Goal: Navigation & Orientation: Find specific page/section

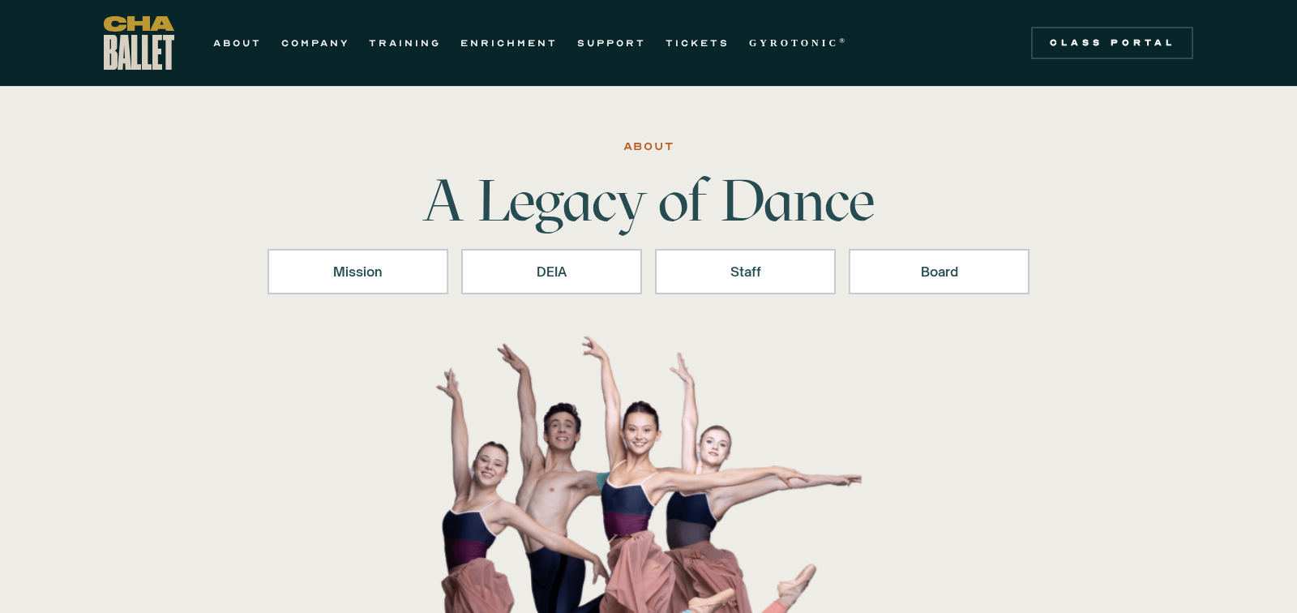
click at [744, 293] on div "Mission DEIA Staff Board" at bounding box center [649, 288] width 762 height 78
click at [732, 273] on div "Staff" at bounding box center [745, 271] width 139 height 19
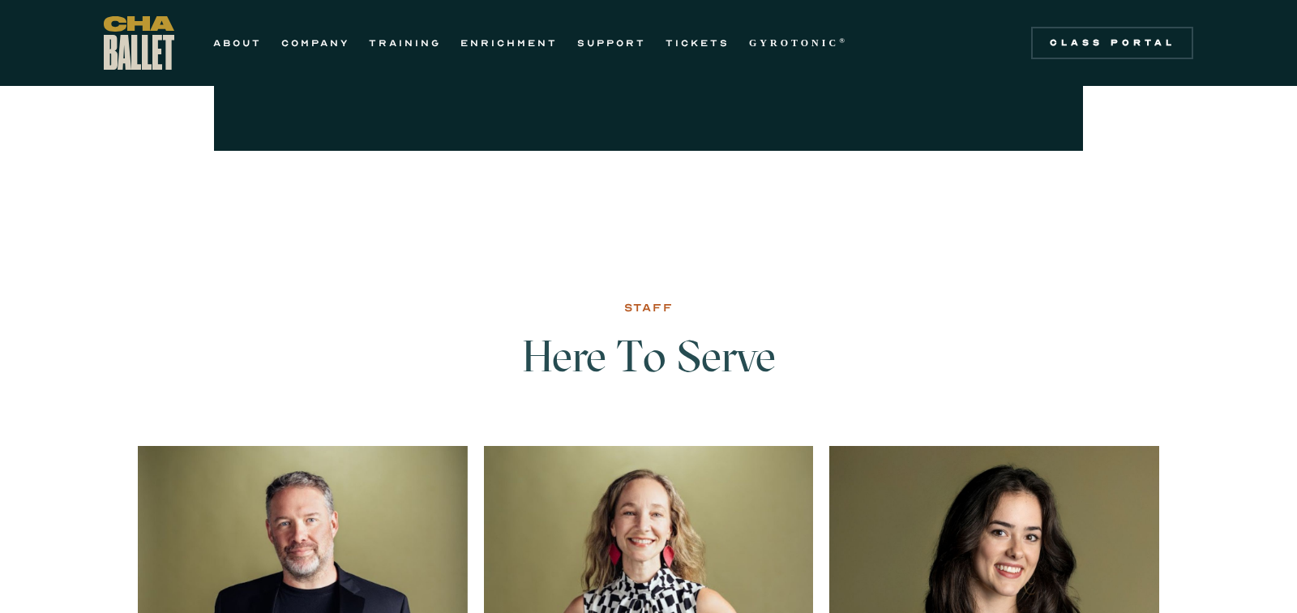
scroll to position [1920, 0]
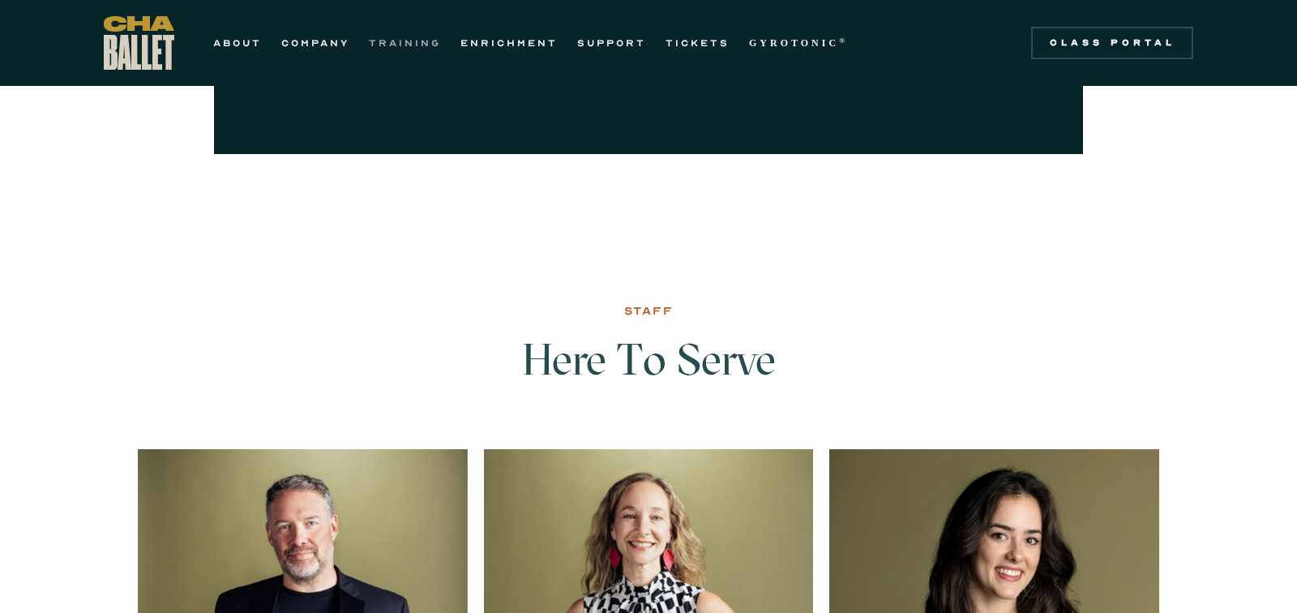
click at [436, 41] on link "TRAINING" at bounding box center [405, 42] width 72 height 19
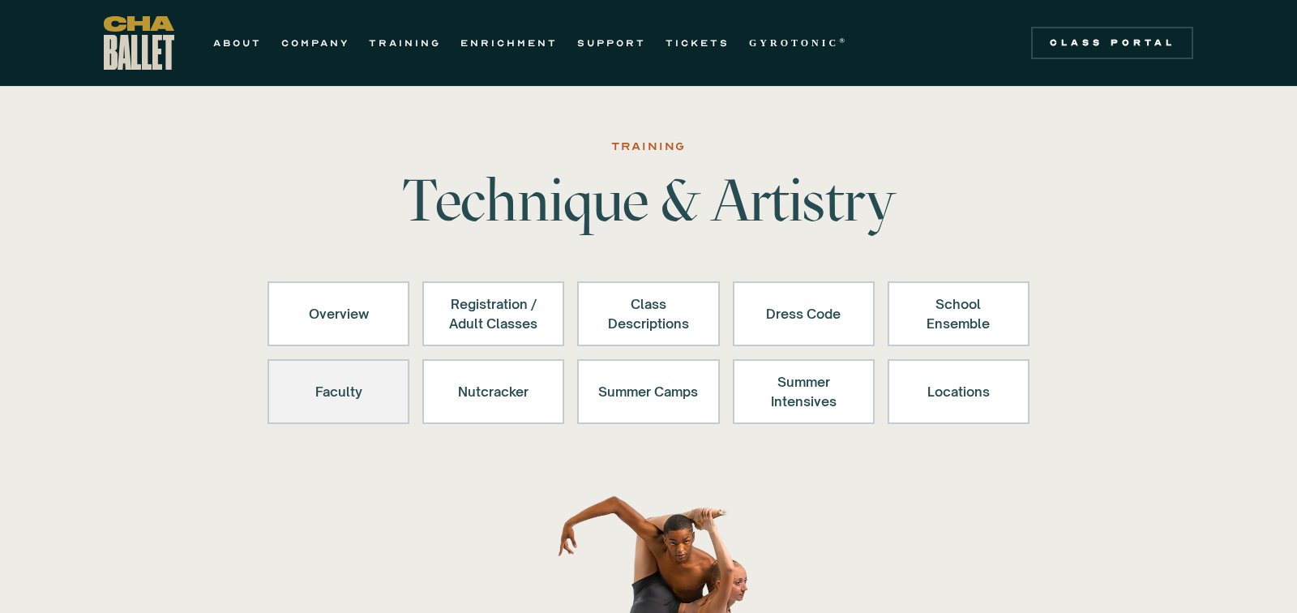
click at [363, 388] on div "Faculty" at bounding box center [339, 391] width 100 height 39
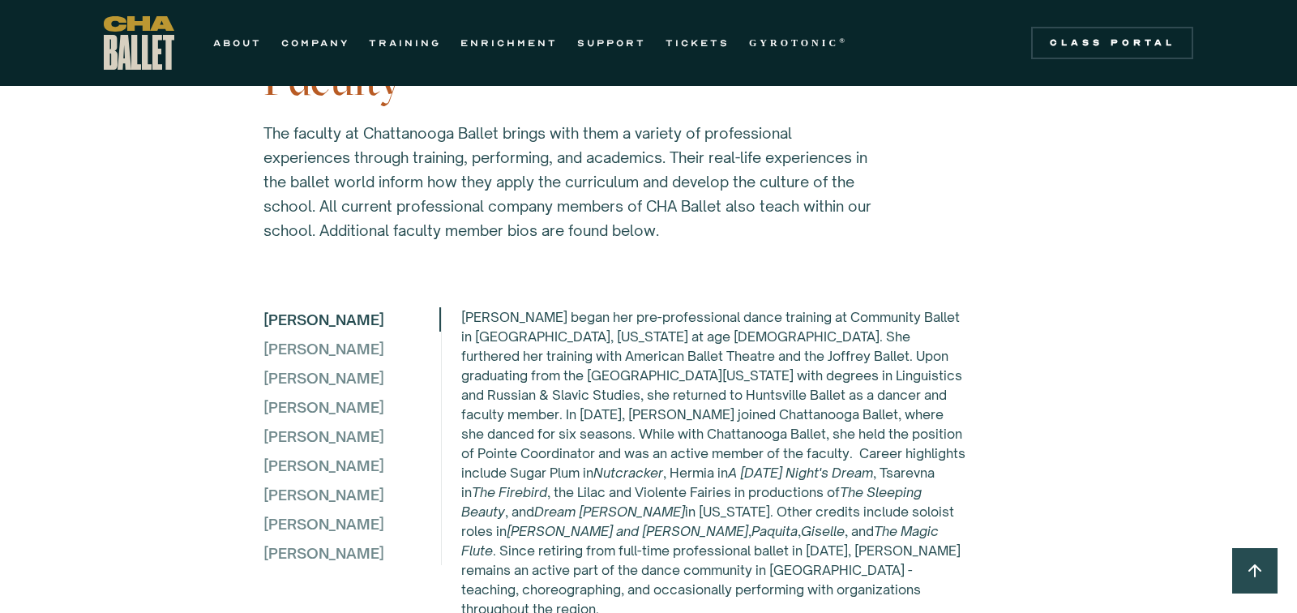
scroll to position [4271, 0]
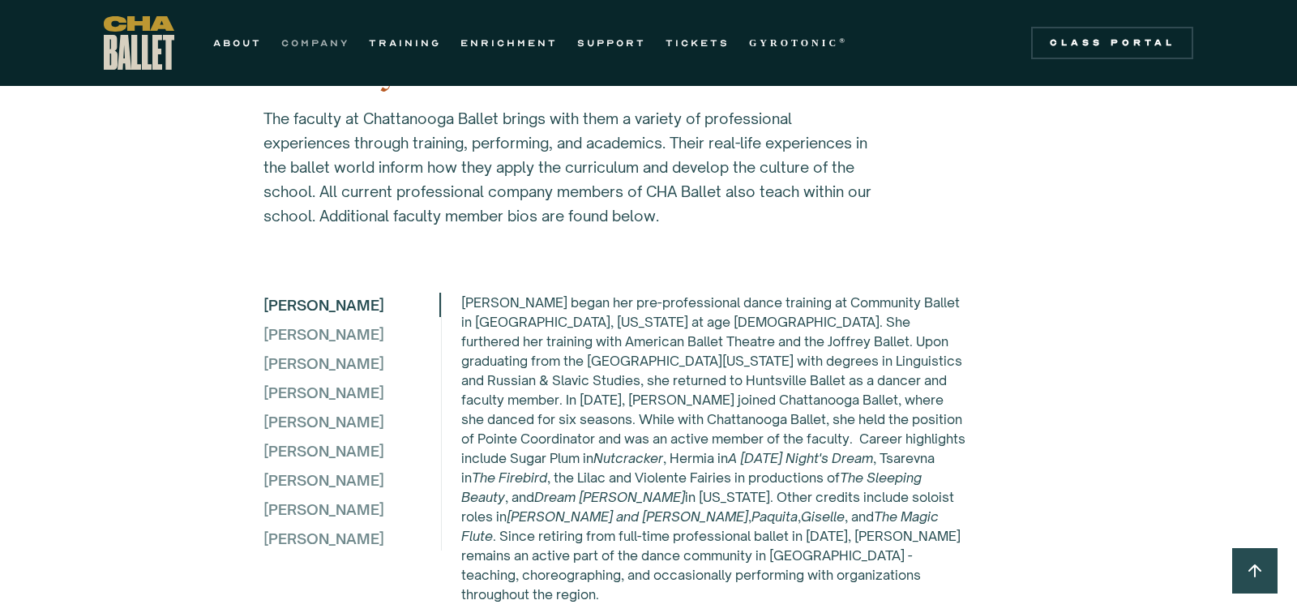
click at [305, 45] on link "COMPANY" at bounding box center [315, 42] width 68 height 19
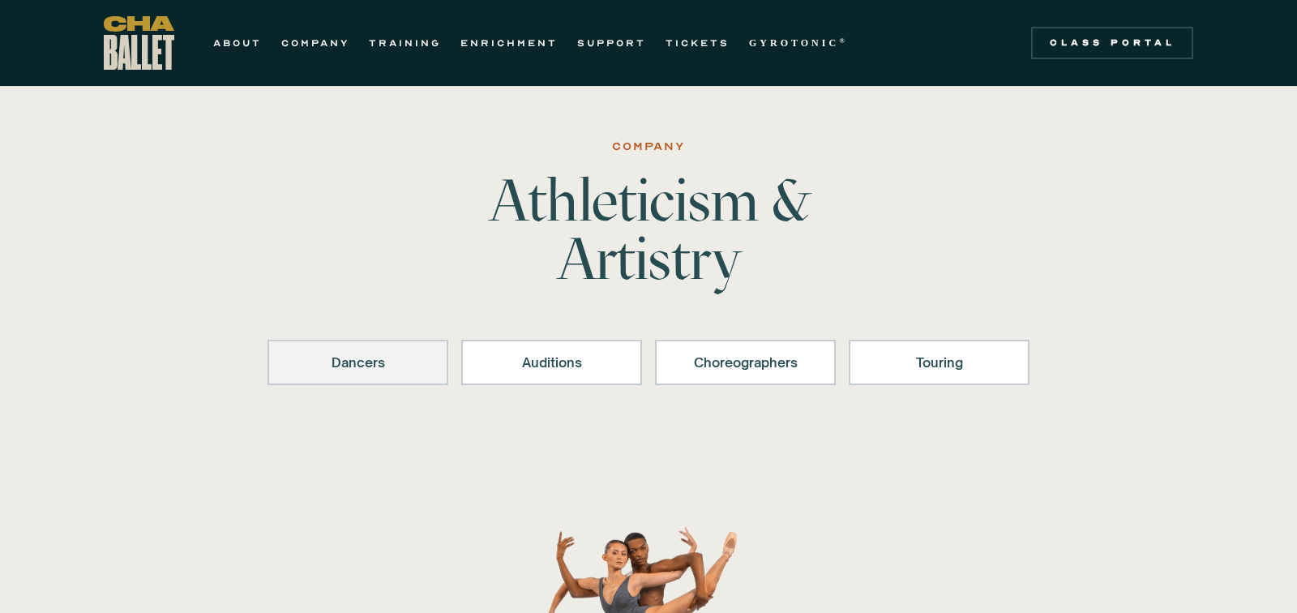
click at [381, 353] on div "Dancers" at bounding box center [358, 362] width 139 height 19
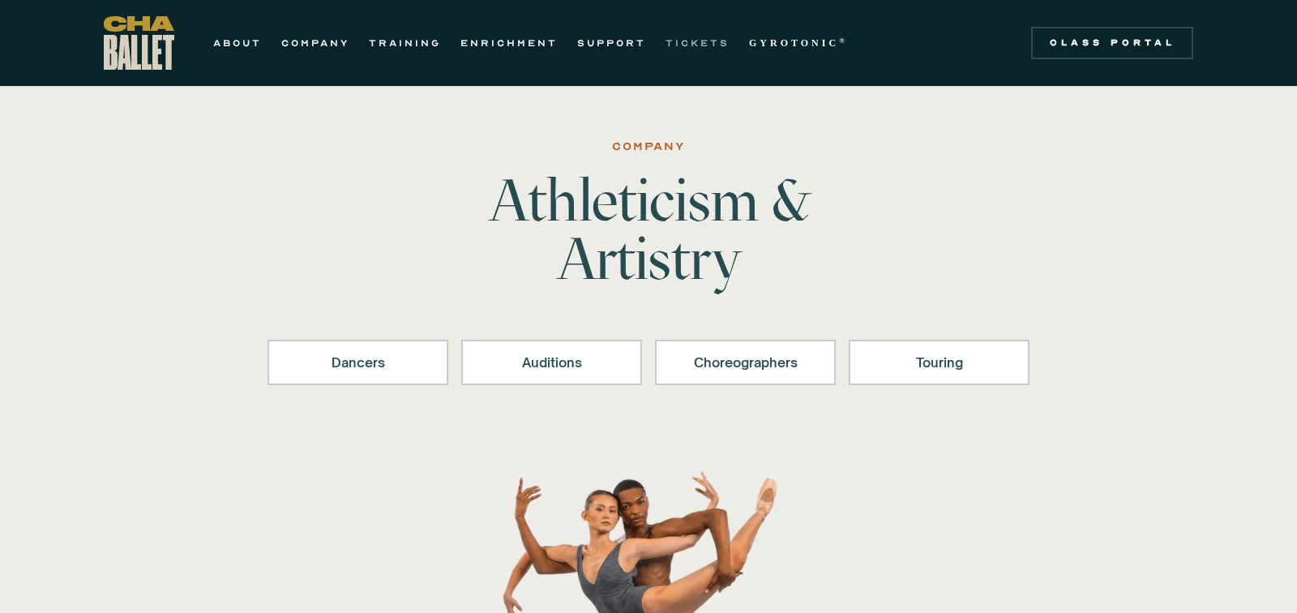
click at [710, 44] on link "TICKETS" at bounding box center [698, 42] width 64 height 19
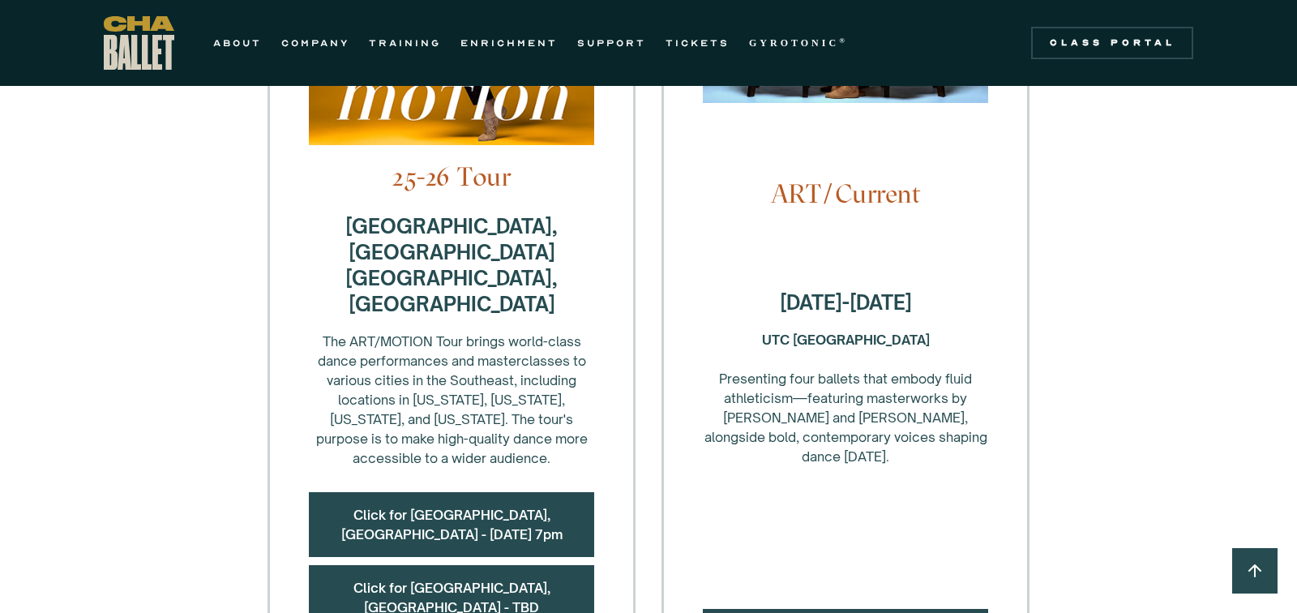
scroll to position [734, 0]
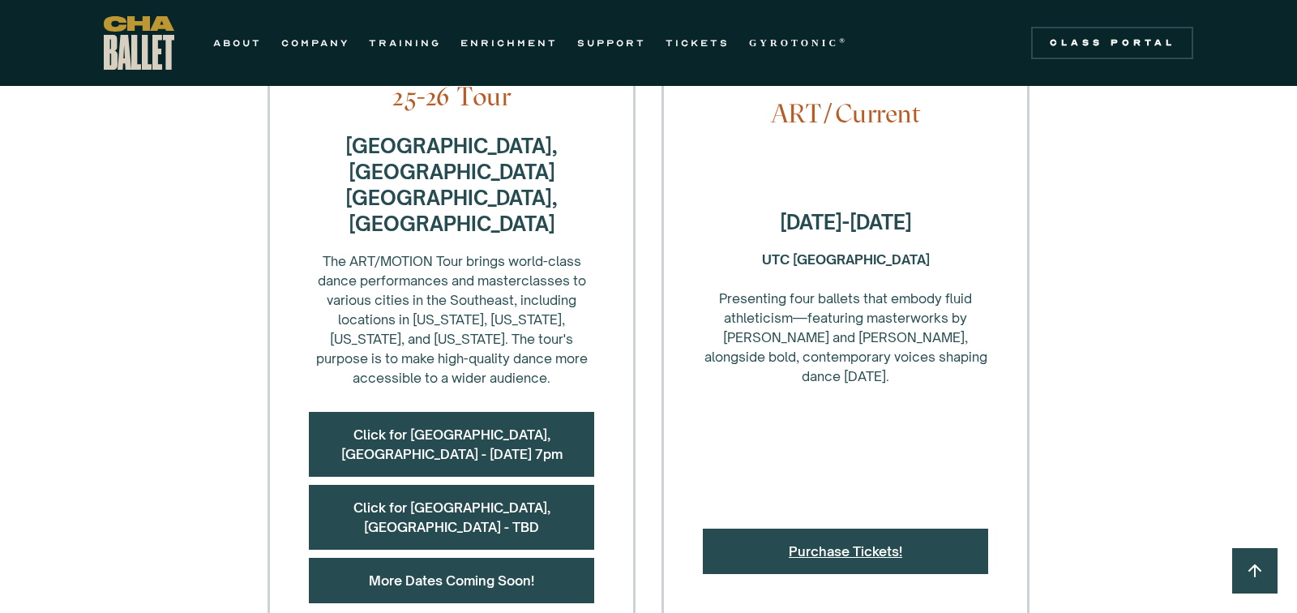
click at [856, 543] on link "Purchase Tickets!" at bounding box center [845, 551] width 113 height 16
